Goal: Information Seeking & Learning: Learn about a topic

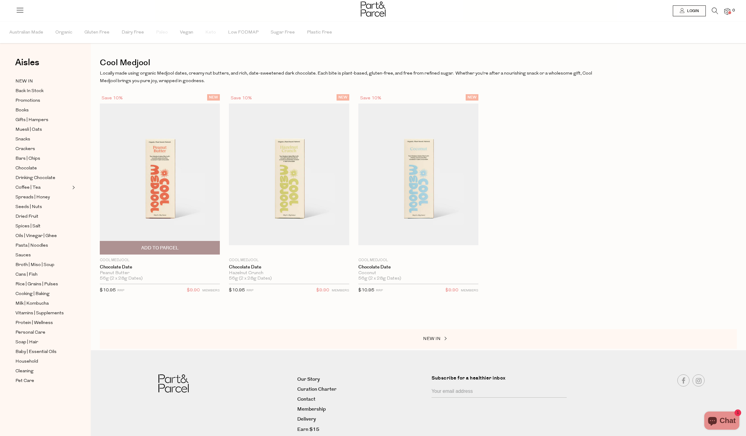
click at [162, 176] on img at bounding box center [160, 175] width 120 height 142
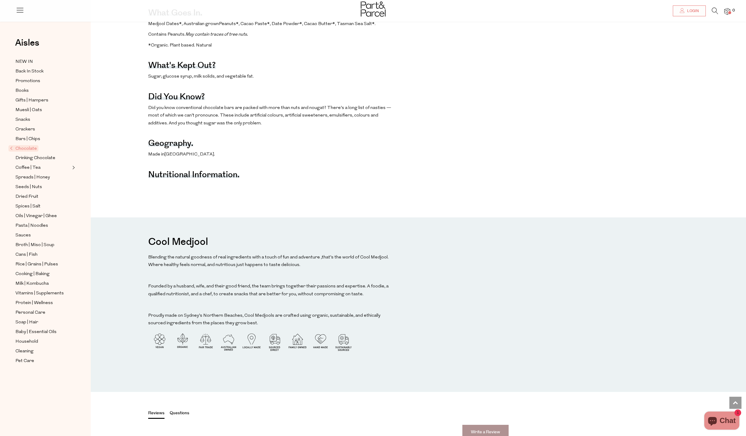
scroll to position [521, 0]
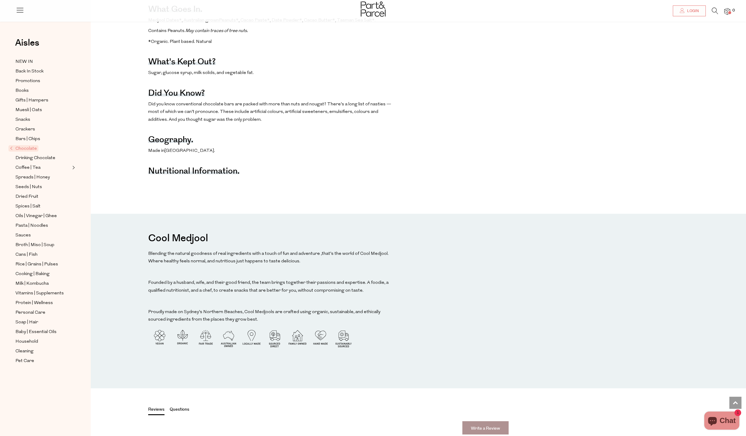
click at [221, 170] on h3 "Nutritional Information." at bounding box center [193, 172] width 91 height 4
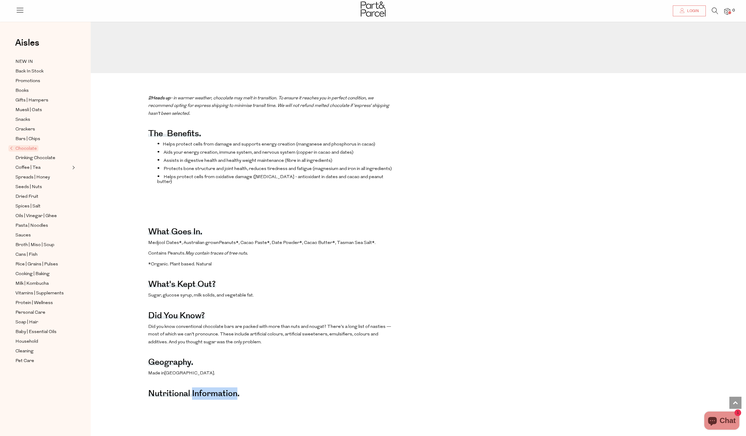
scroll to position [215, 0]
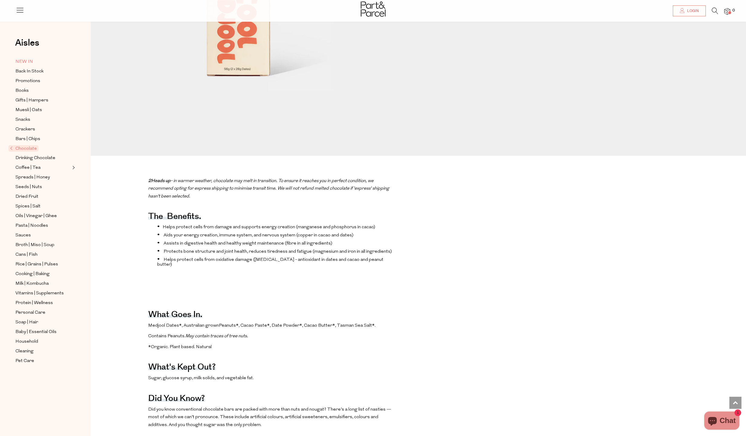
click at [19, 60] on span "NEW IN" at bounding box center [24, 61] width 18 height 7
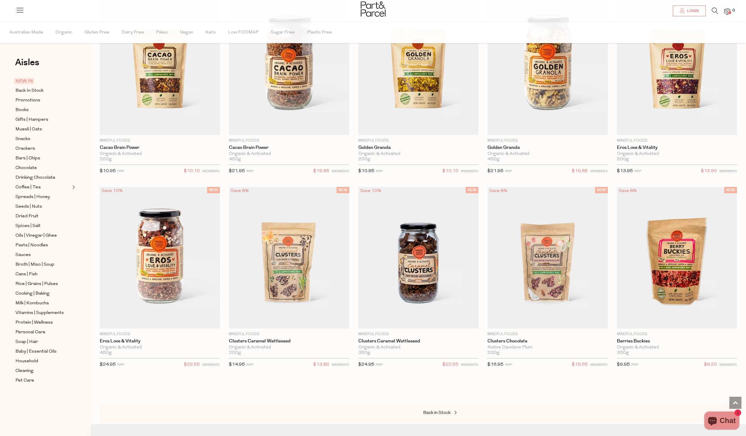
scroll to position [945, 0]
